Goal: Task Accomplishment & Management: Manage account settings

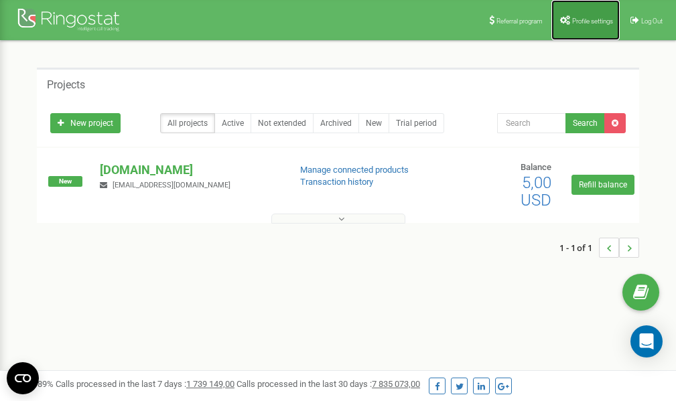
click at [583, 21] on span "Profile settings" at bounding box center [592, 20] width 41 height 7
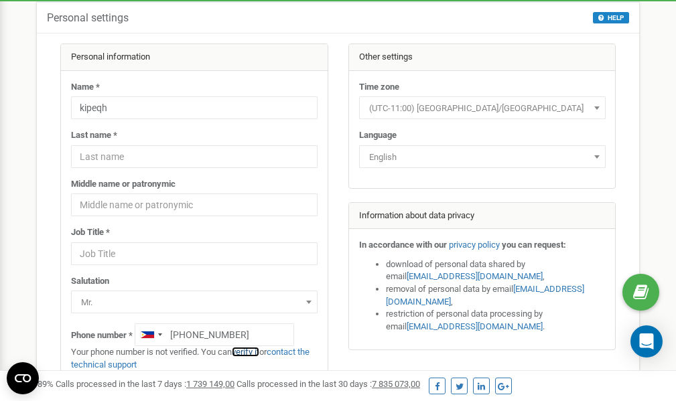
click at [257, 352] on link "verify it" at bounding box center [245, 352] width 27 height 10
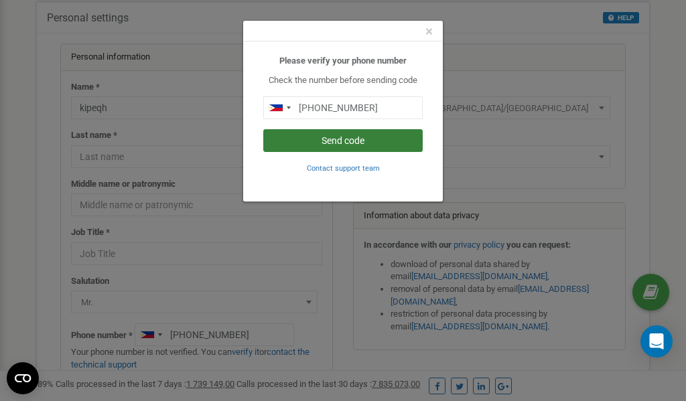
click at [344, 141] on button "Send code" at bounding box center [342, 140] width 159 height 23
